Goal: Contribute content: Contribute content

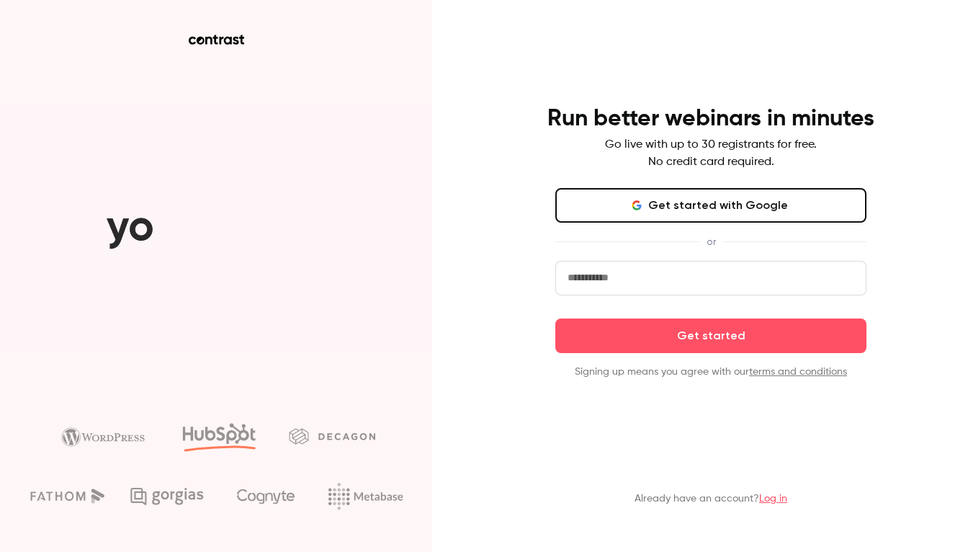
click at [675, 209] on button "Get started with Google" at bounding box center [710, 205] width 311 height 35
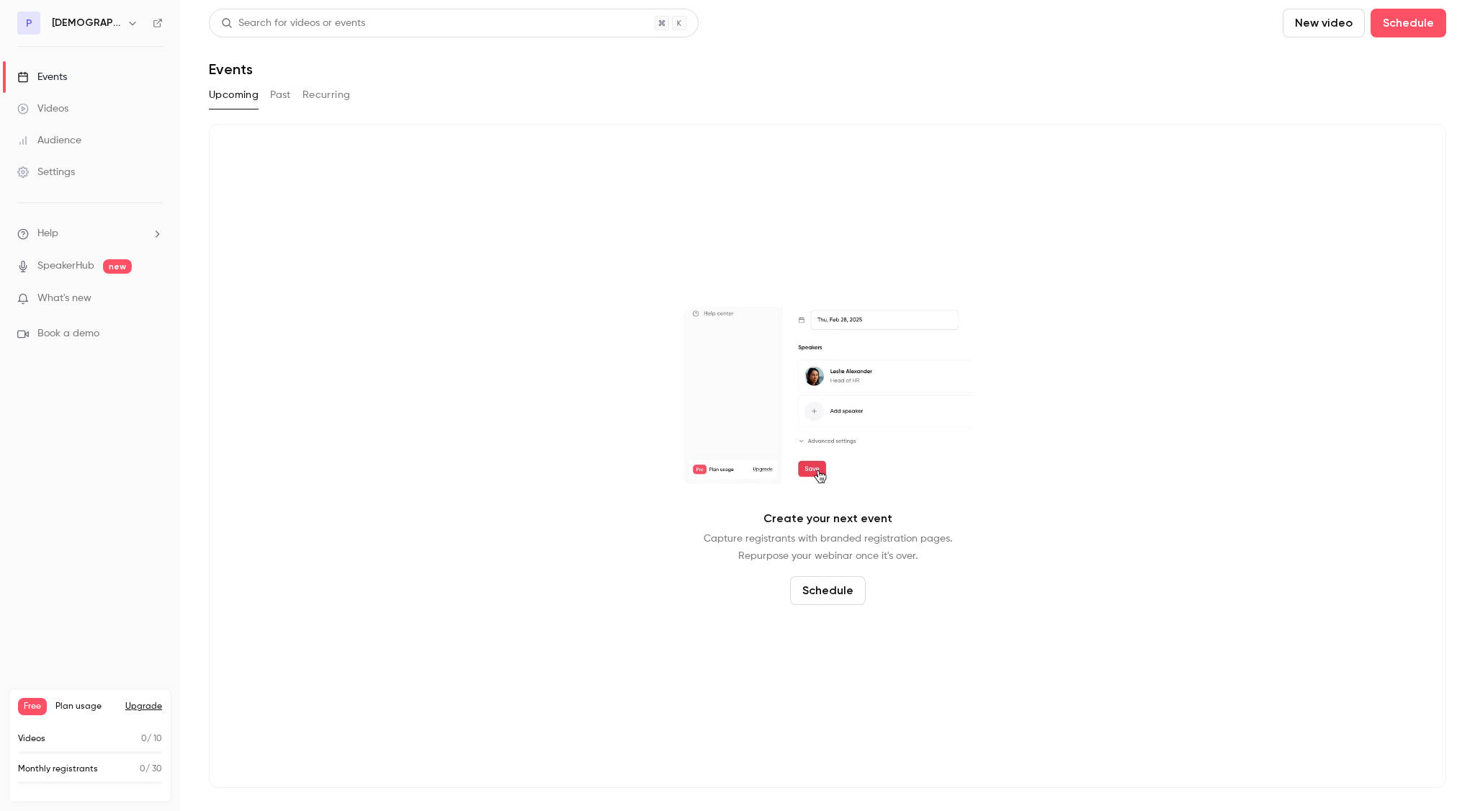
click at [284, 97] on button "Past" at bounding box center [280, 95] width 21 height 23
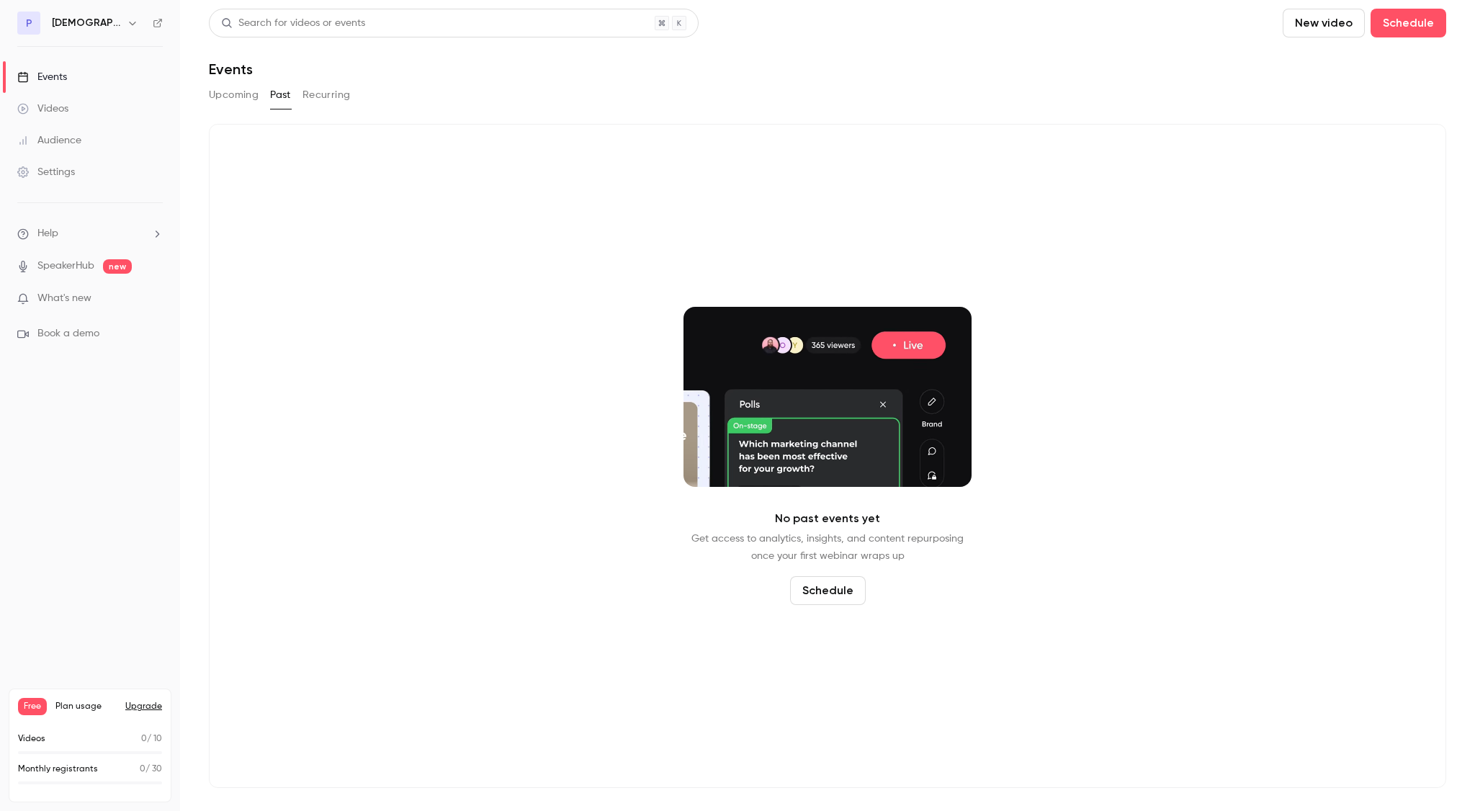
click at [328, 100] on button "Recurring" at bounding box center [327, 95] width 48 height 23
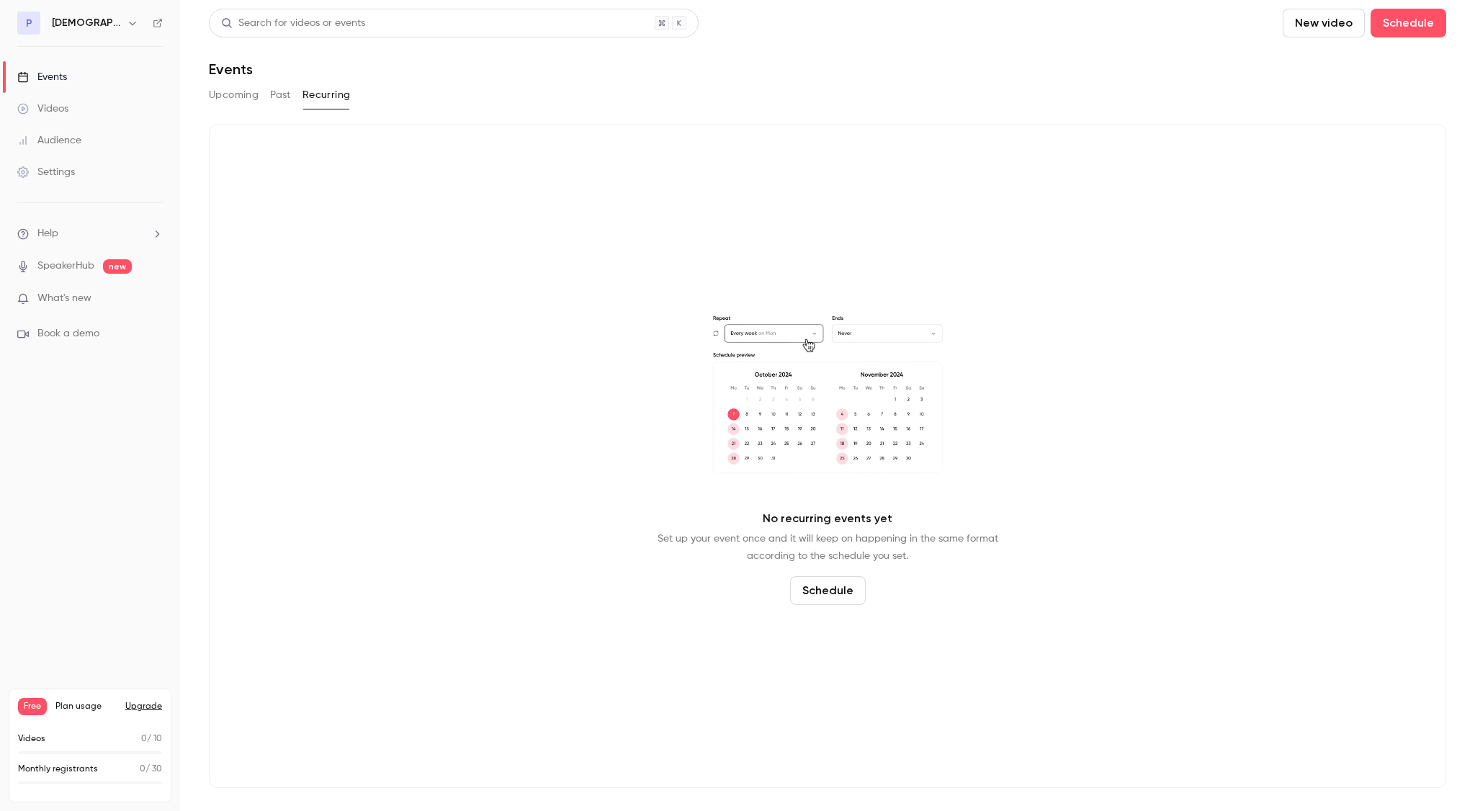
click at [235, 96] on button "Upcoming" at bounding box center [234, 95] width 50 height 23
click at [967, 26] on button "New video" at bounding box center [1324, 23] width 82 height 29
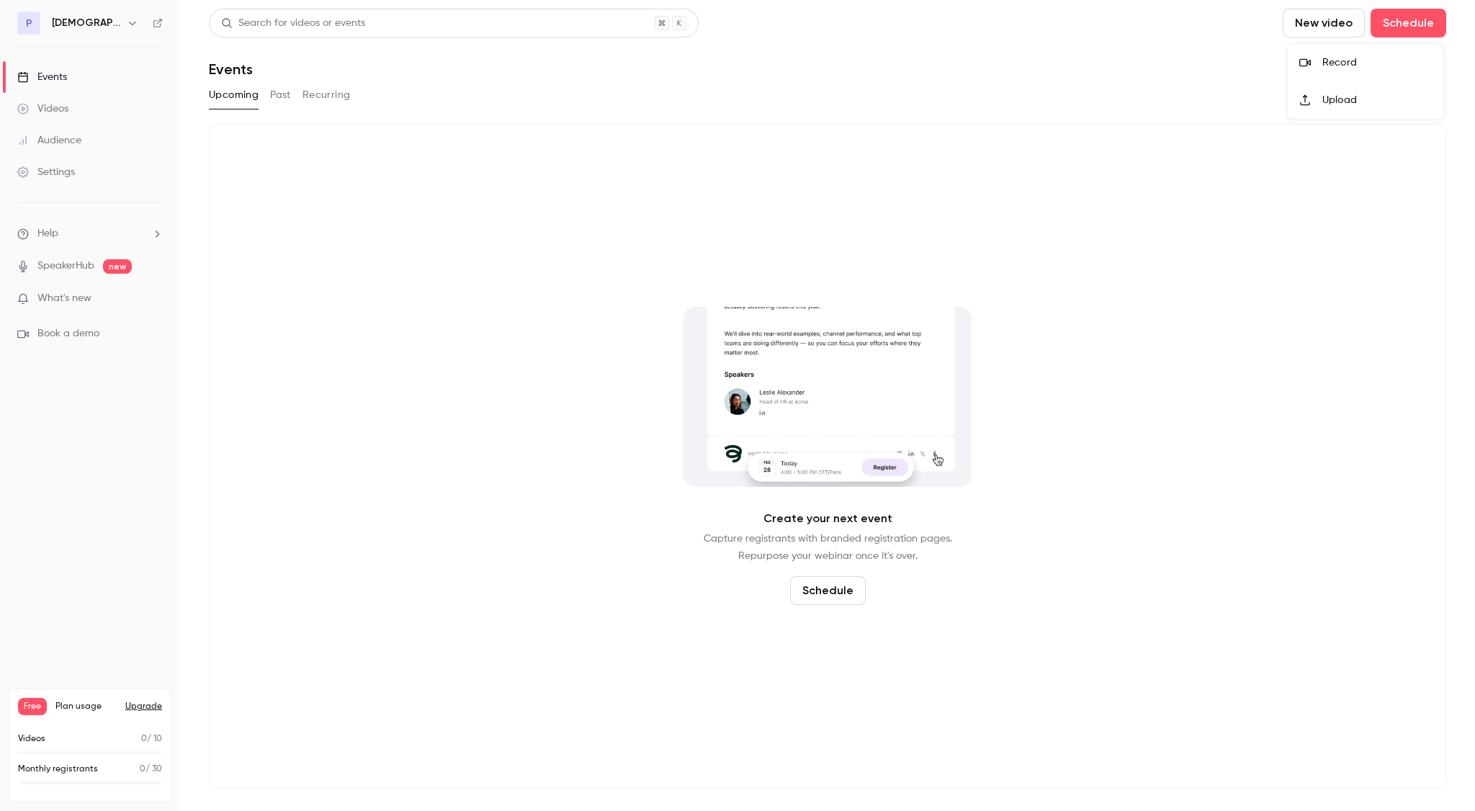
click at [967, 62] on div "Record" at bounding box center [1376, 62] width 109 height 14
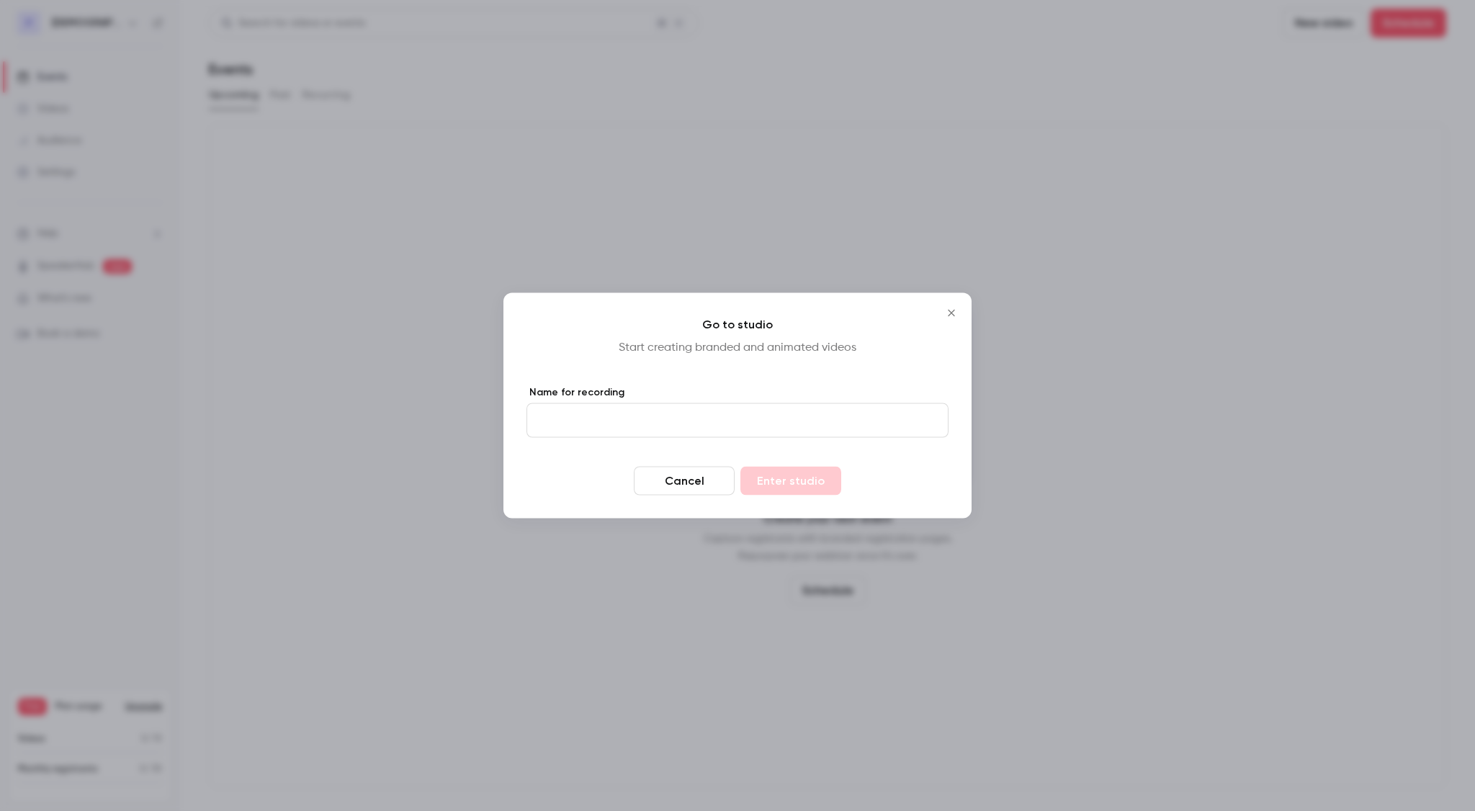
click at [560, 425] on input "Name for recording" at bounding box center [738, 420] width 422 height 35
type input "**********"
click at [797, 480] on button "Enter studio" at bounding box center [790, 481] width 101 height 29
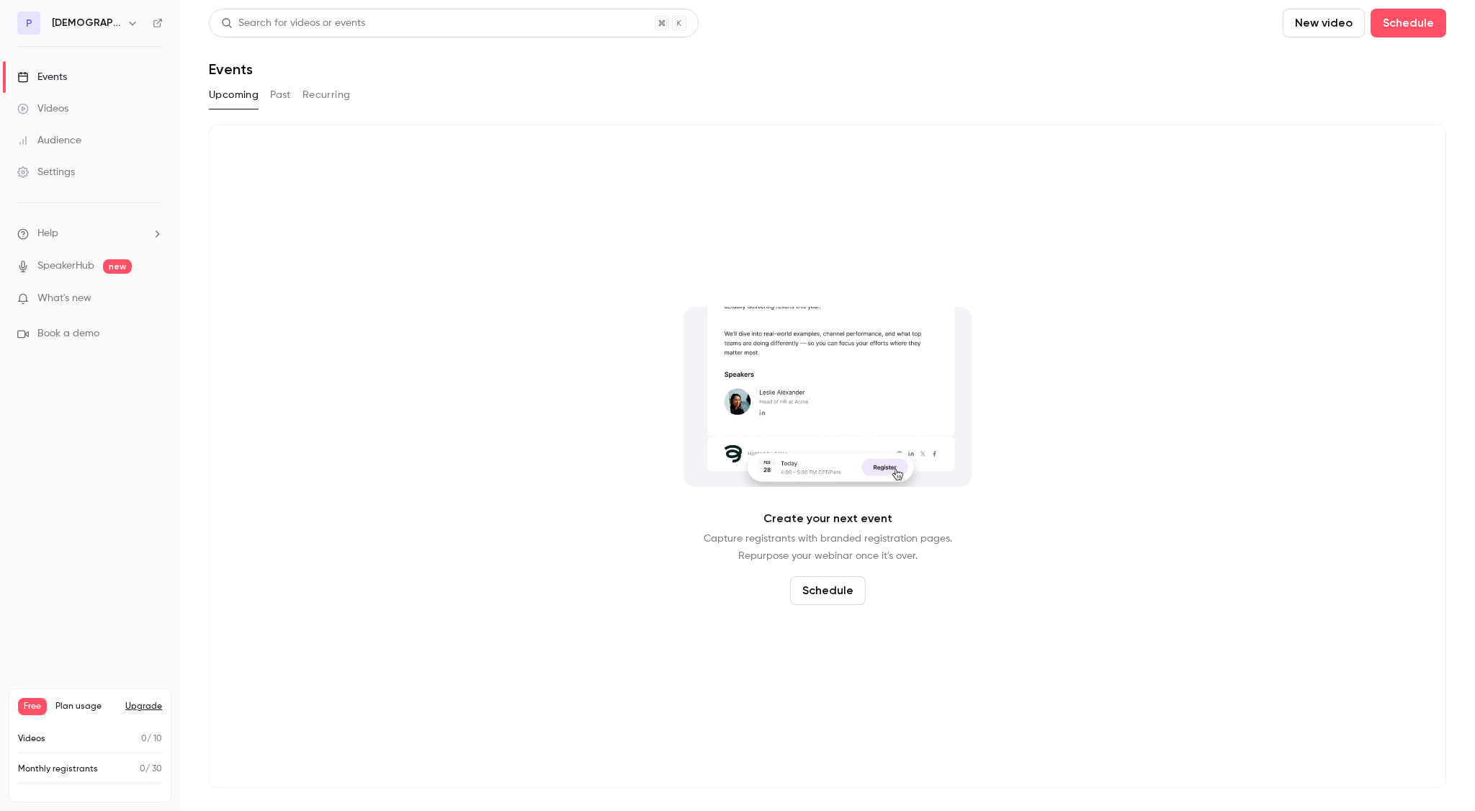
click at [967, 26] on button "New video" at bounding box center [1324, 23] width 82 height 29
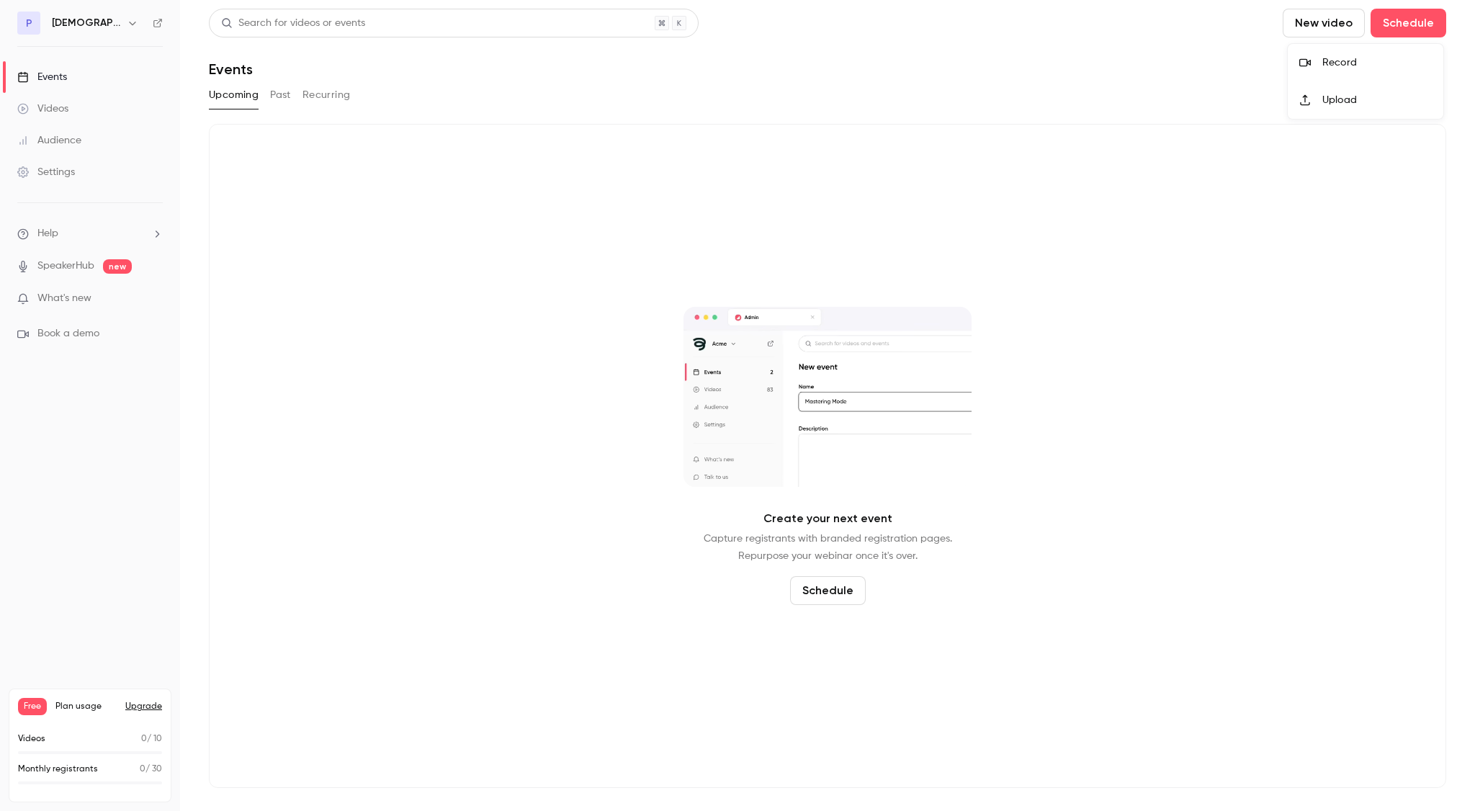
click at [967, 65] on div "Record" at bounding box center [1376, 62] width 109 height 14
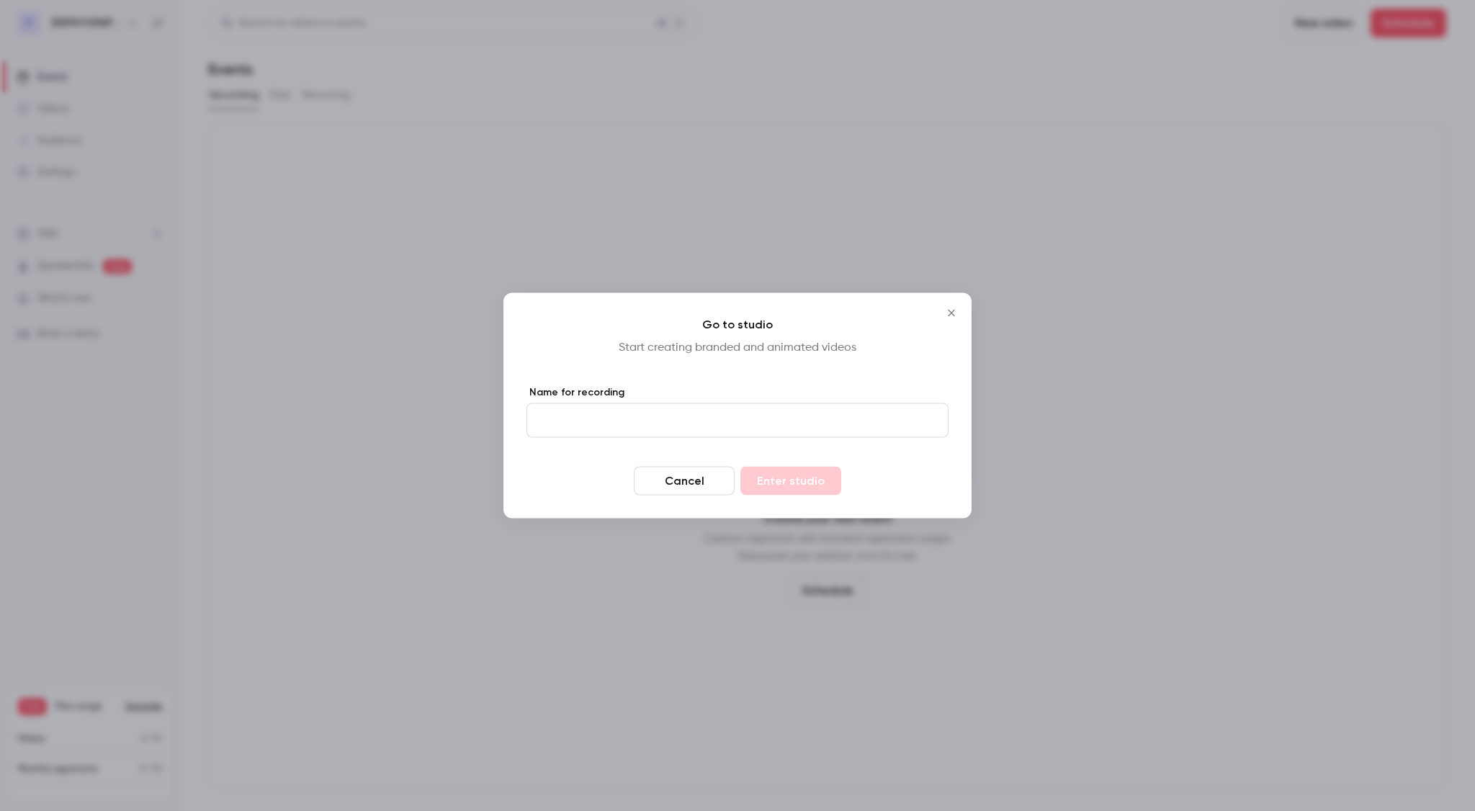
click at [600, 421] on input "Name for recording" at bounding box center [738, 420] width 422 height 35
type input "**********"
click at [777, 488] on button "Enter studio" at bounding box center [790, 481] width 101 height 29
